Goal: Task Accomplishment & Management: Use online tool/utility

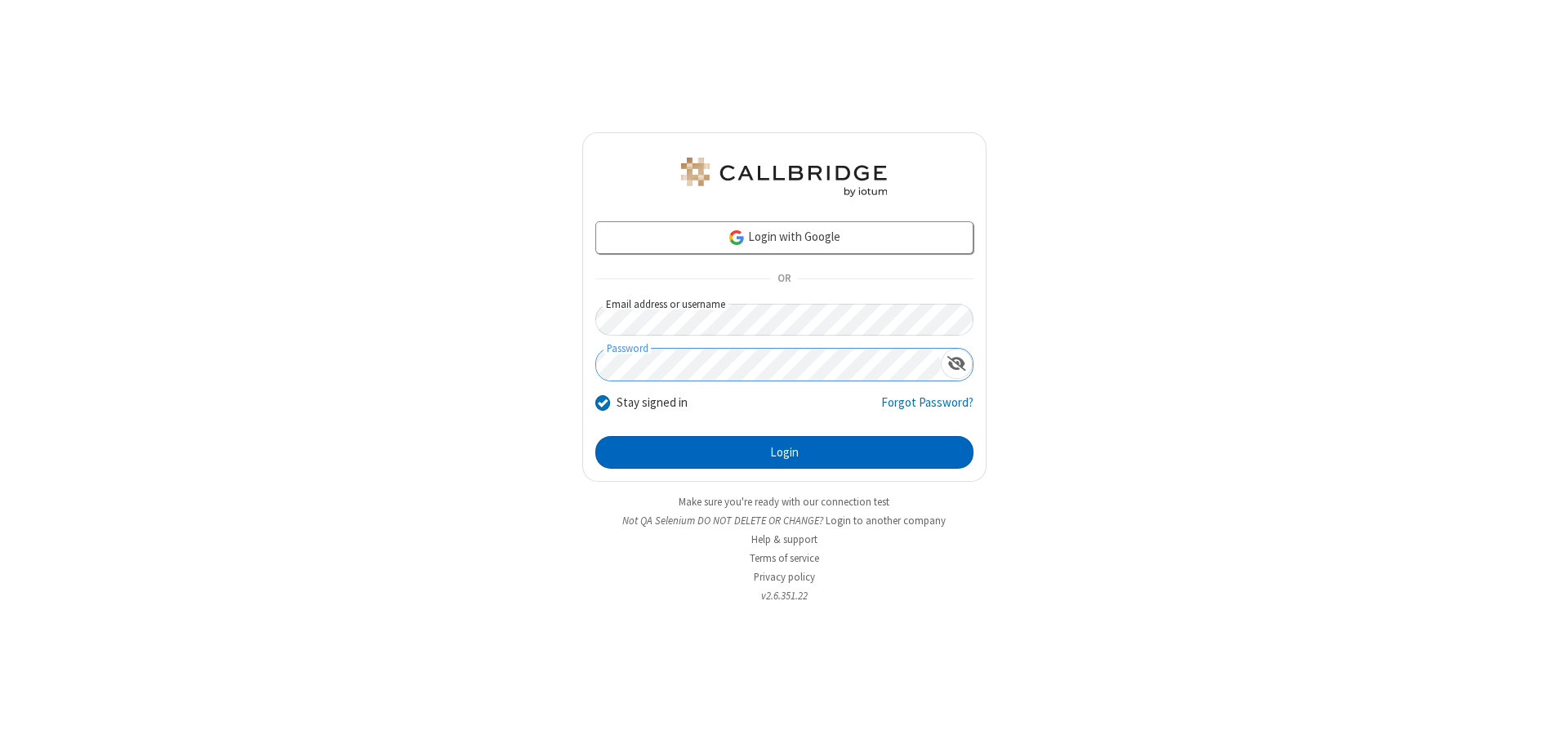
click at [784, 453] on button "Login" at bounding box center [784, 452] width 378 height 33
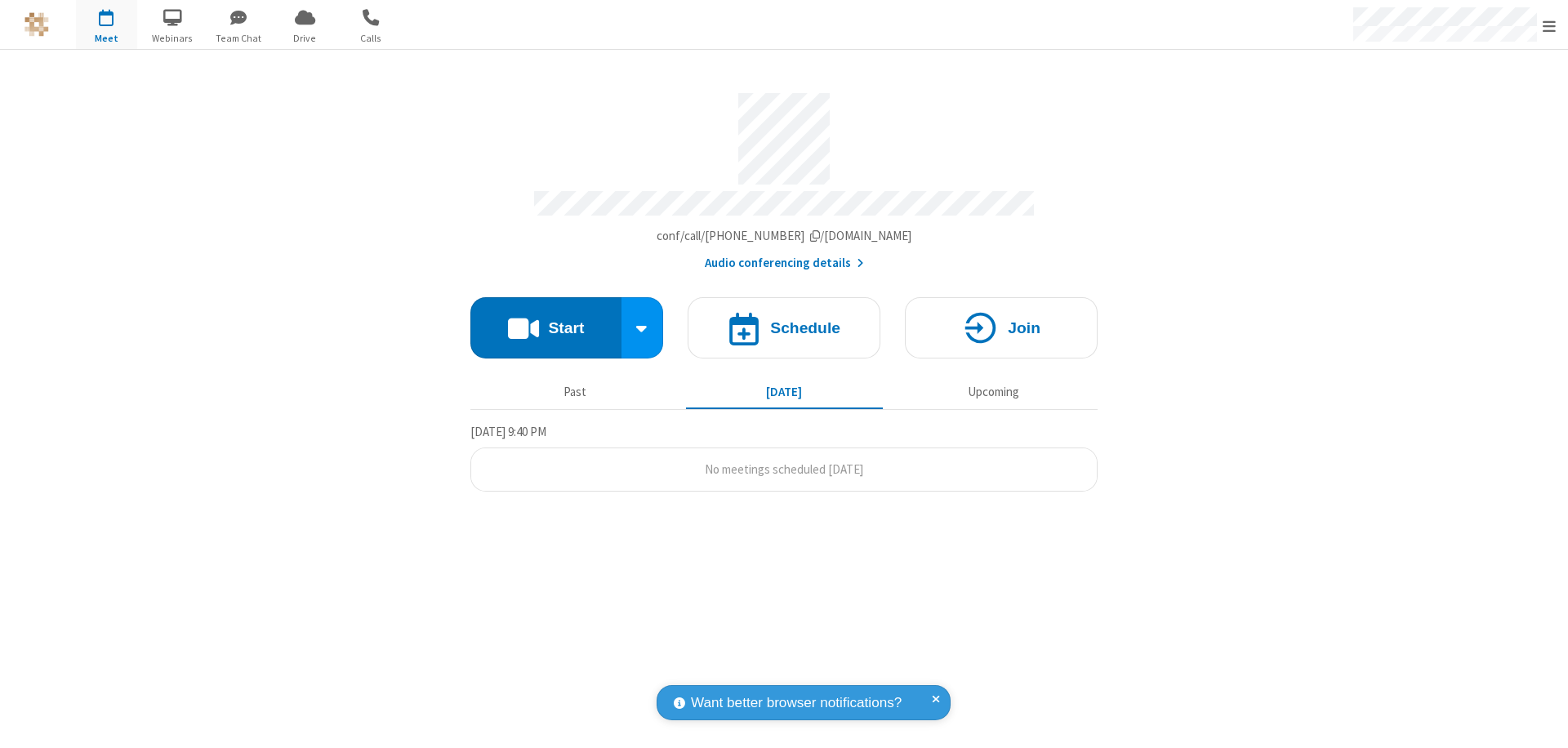
click at [1549, 25] on span "Open menu" at bounding box center [1549, 26] width 13 height 17
click at [106, 24] on span "button" at bounding box center [106, 17] width 61 height 28
click at [784, 320] on h4 "Schedule" at bounding box center [805, 328] width 70 height 16
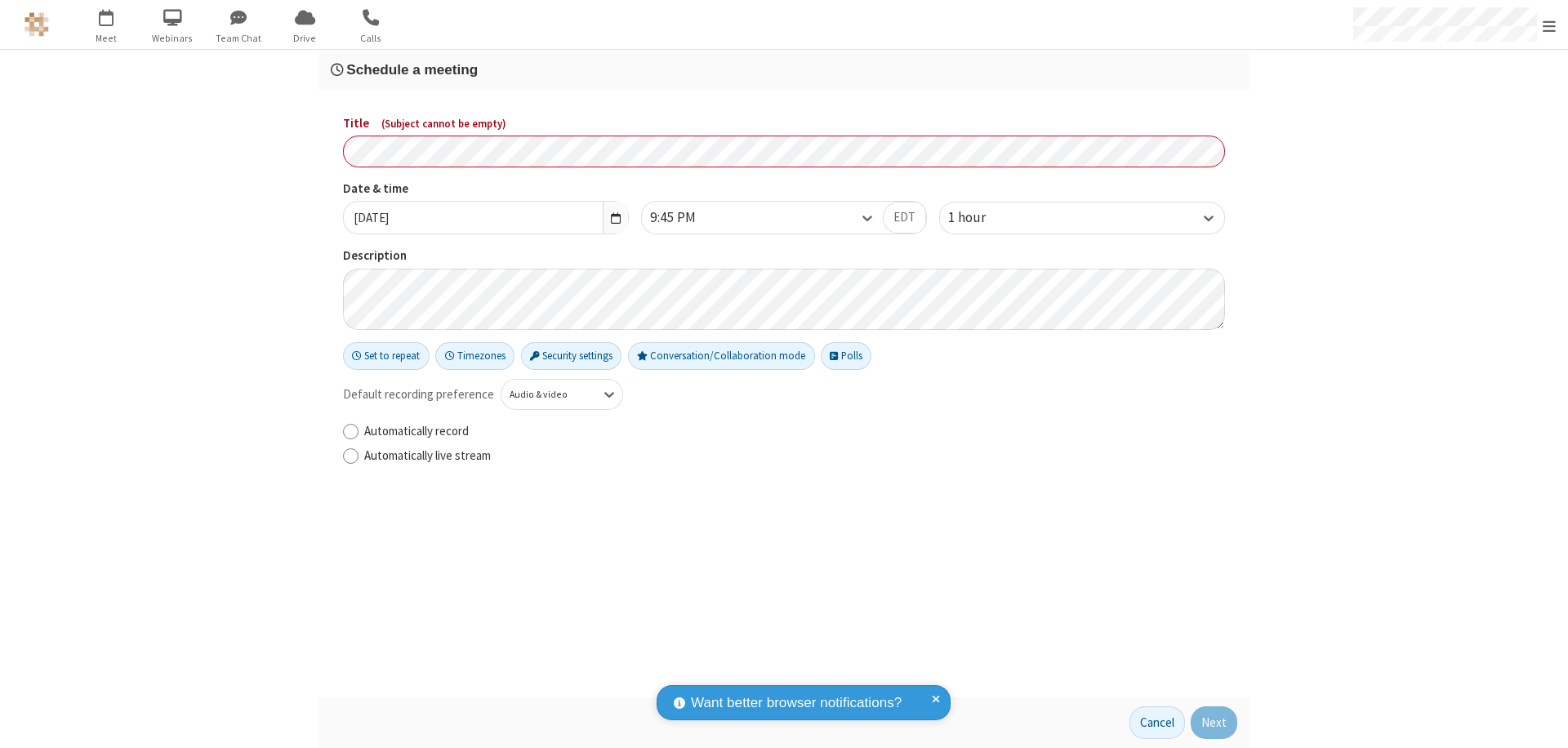
click at [784, 69] on h3 "Schedule a meeting" at bounding box center [783, 69] width 906 height 16
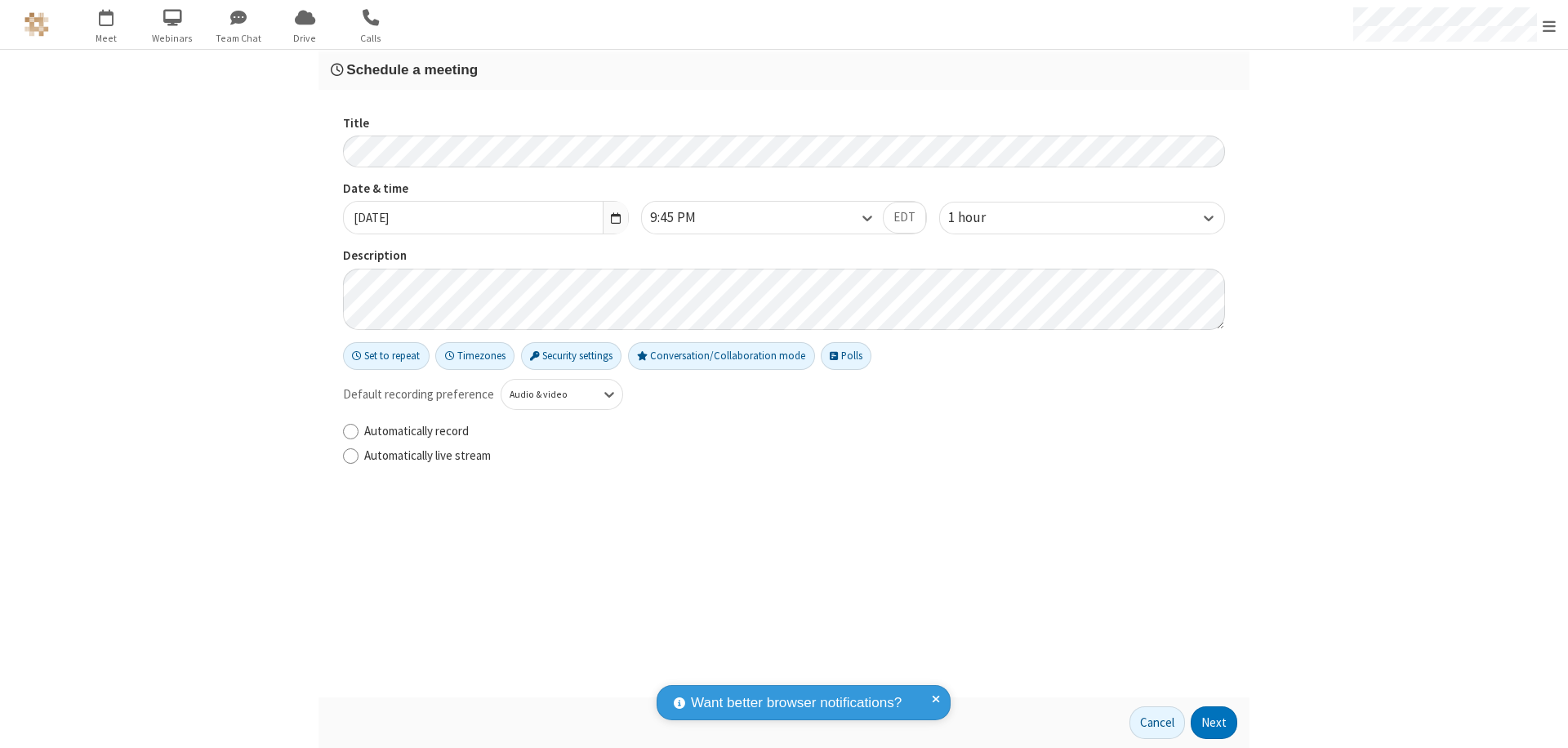
click at [1214, 723] on button "Next" at bounding box center [1214, 722] width 47 height 33
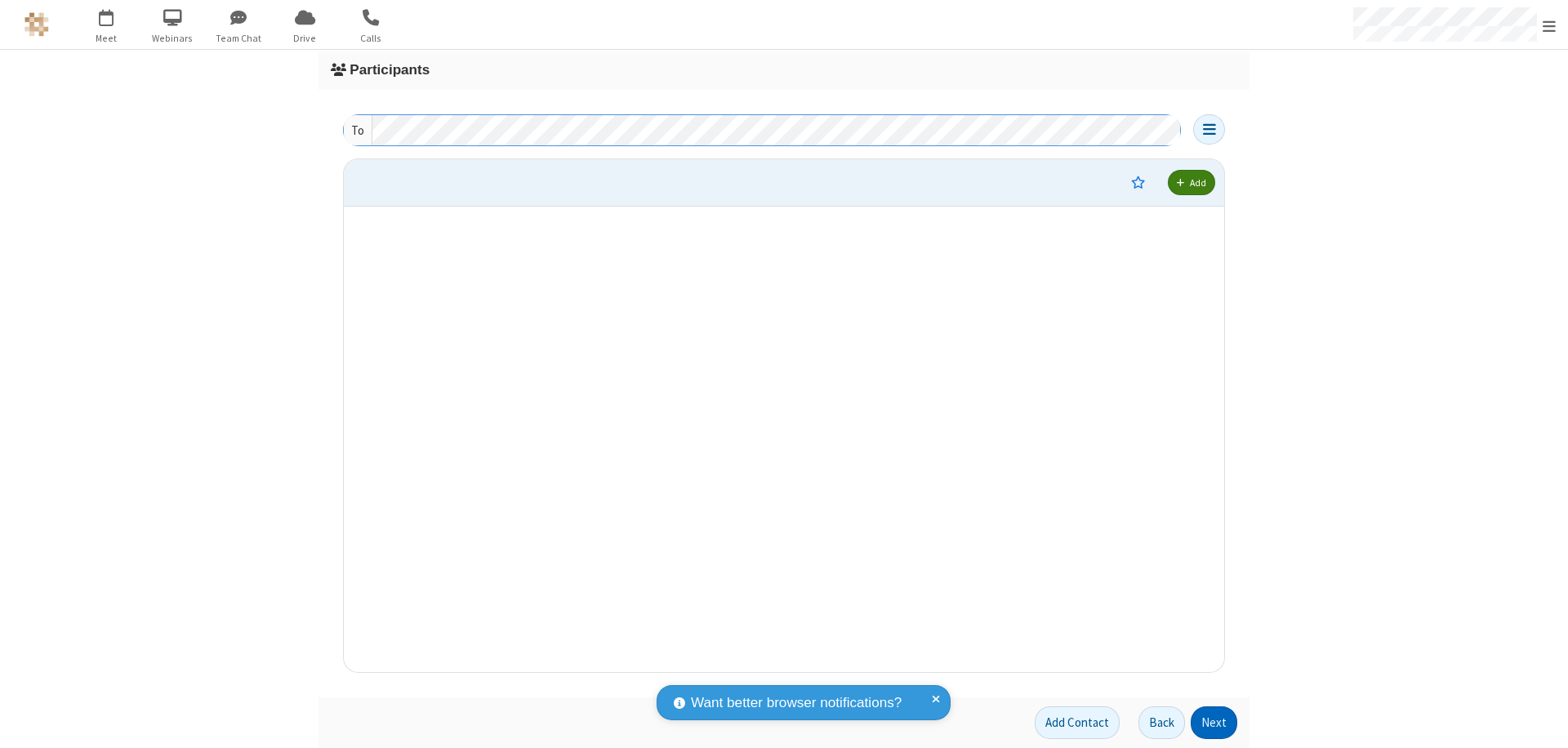
click at [1214, 723] on button "Next" at bounding box center [1214, 722] width 47 height 33
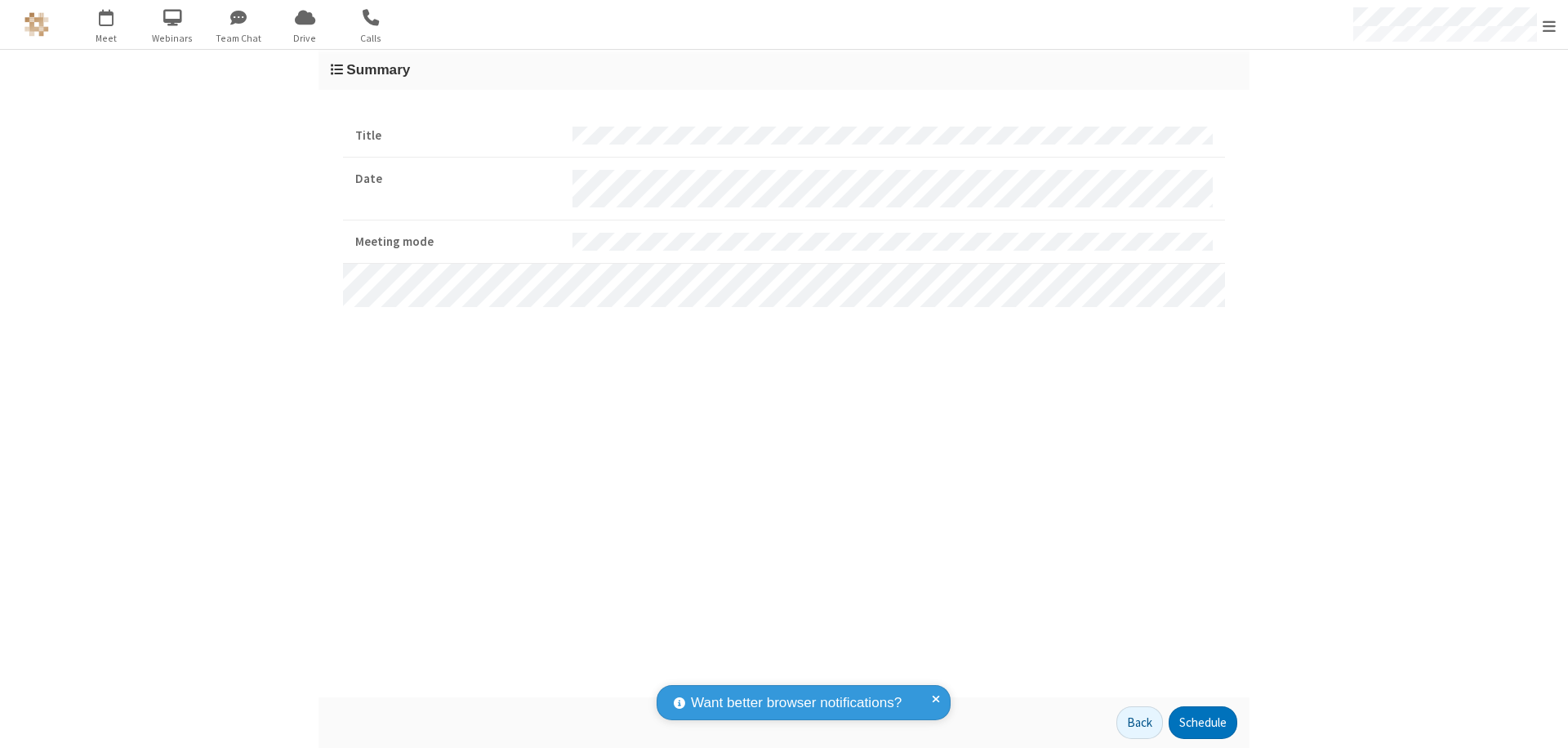
click at [1202, 723] on button "Schedule" at bounding box center [1203, 722] width 69 height 33
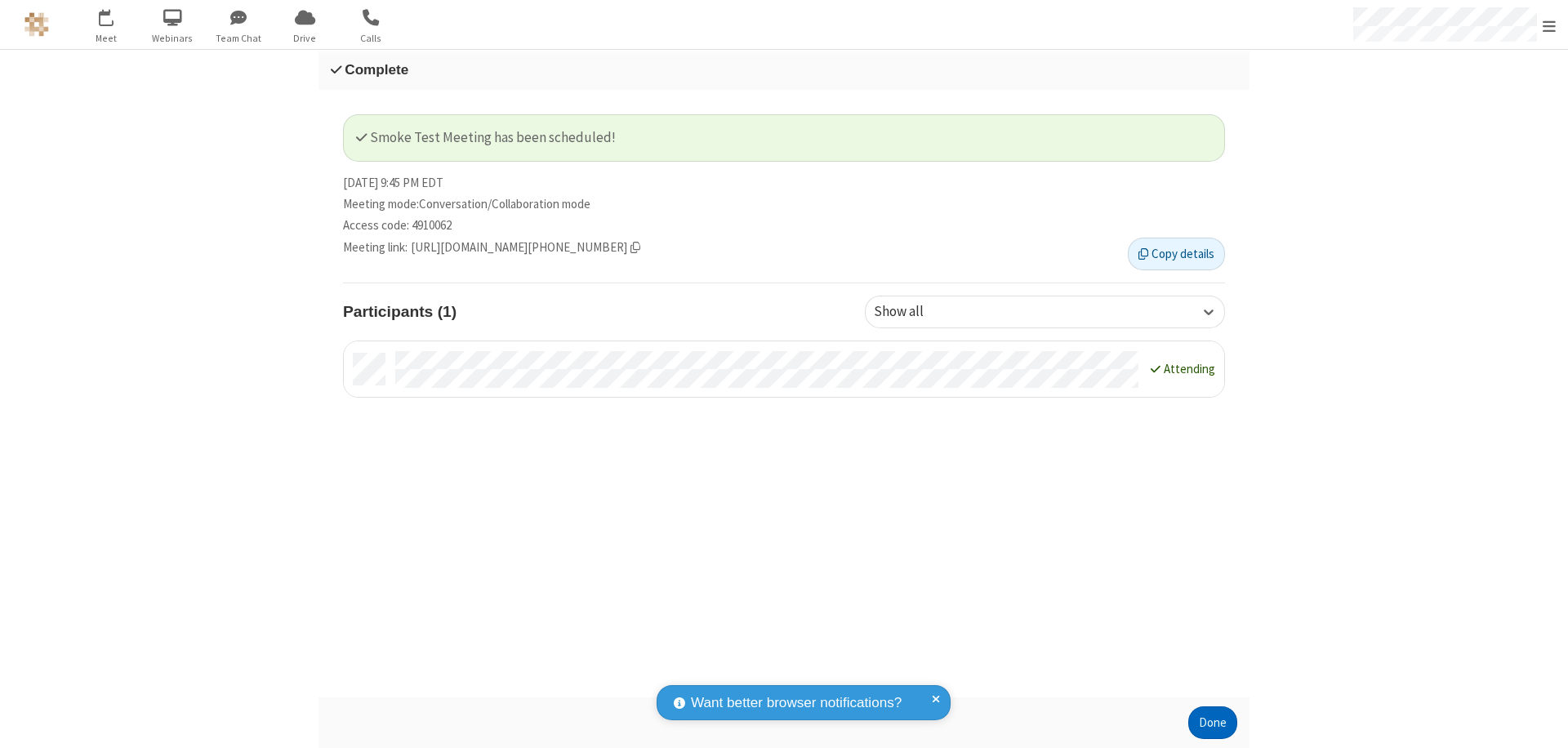
click at [1212, 723] on button "Done" at bounding box center [1212, 722] width 49 height 33
